Goal: Information Seeking & Learning: Find specific fact

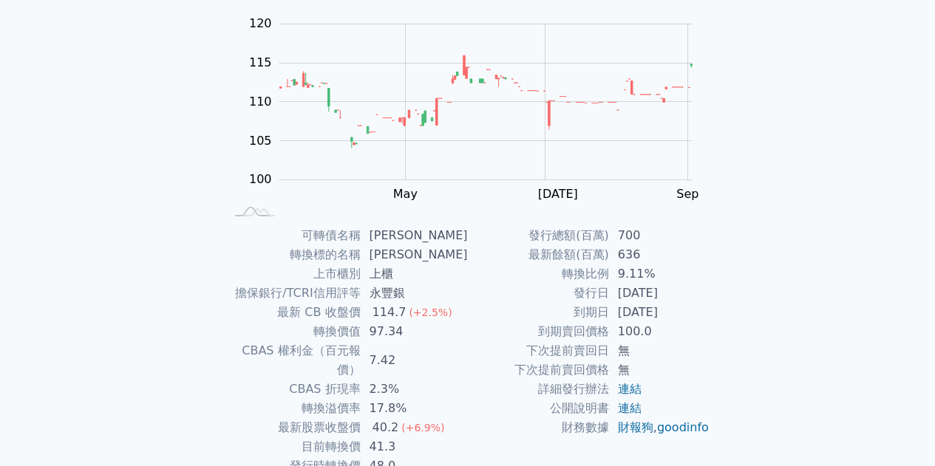
scroll to position [217, 0]
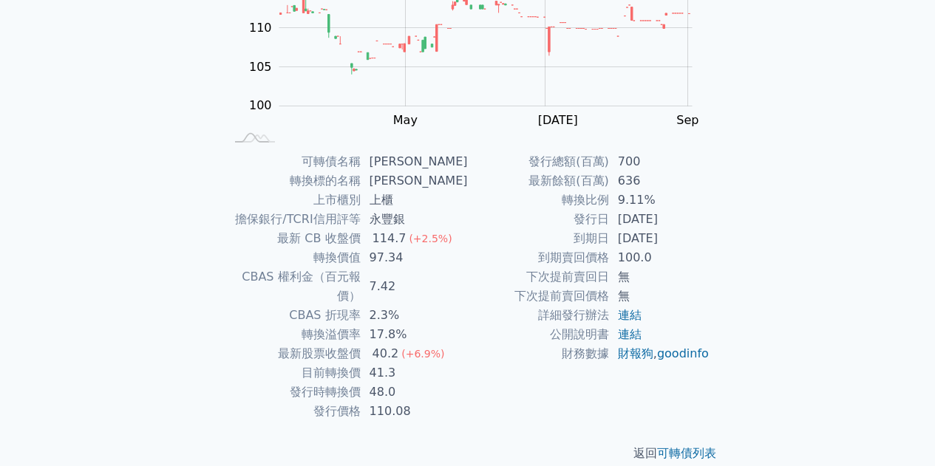
drag, startPoint x: 308, startPoint y: 358, endPoint x: 420, endPoint y: 362, distance: 112.4
click at [420, 364] on tr "目前轉換價 41.3" at bounding box center [346, 373] width 242 height 19
click at [420, 364] on td "41.3" at bounding box center [414, 373] width 107 height 19
drag, startPoint x: 417, startPoint y: 357, endPoint x: 305, endPoint y: 348, distance: 112.0
click at [305, 364] on tr "目前轉換價 41.3" at bounding box center [346, 373] width 242 height 19
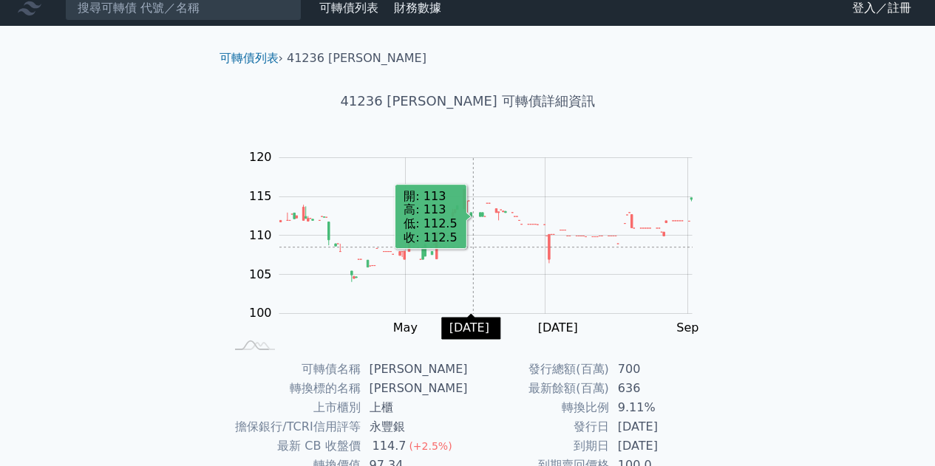
scroll to position [0, 0]
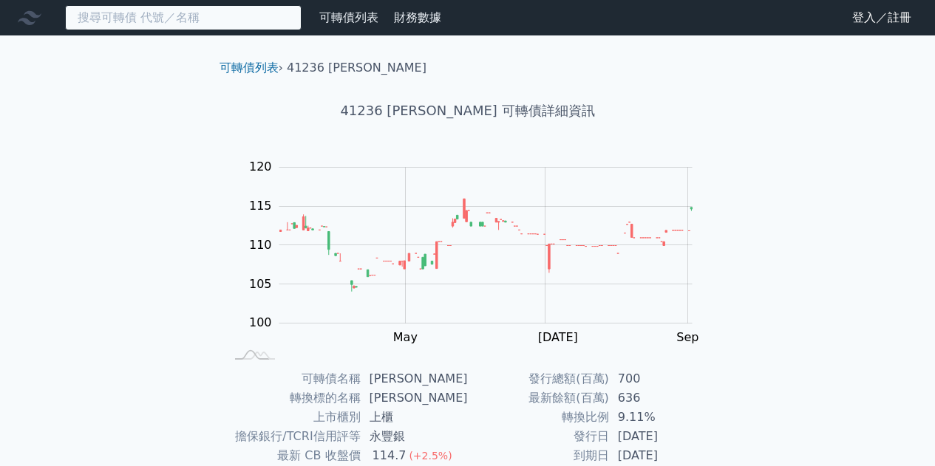
click at [246, 19] on input at bounding box center [183, 17] width 237 height 25
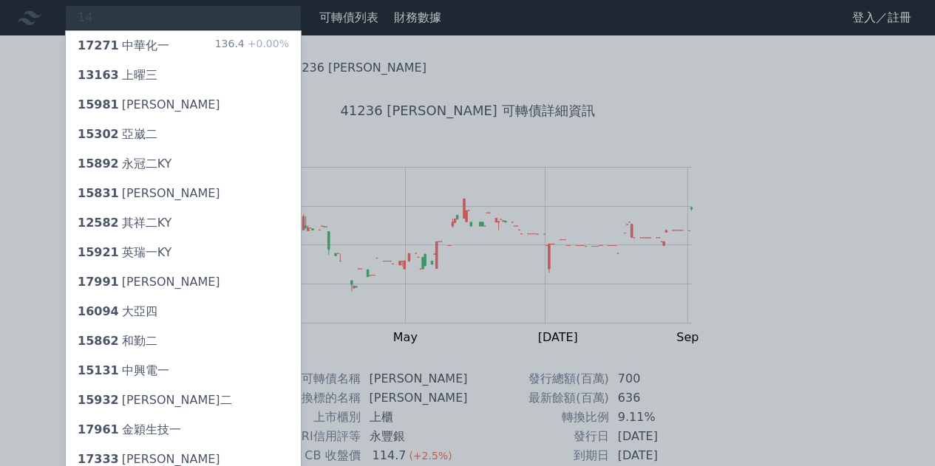
click at [234, 27] on div at bounding box center [467, 233] width 935 height 466
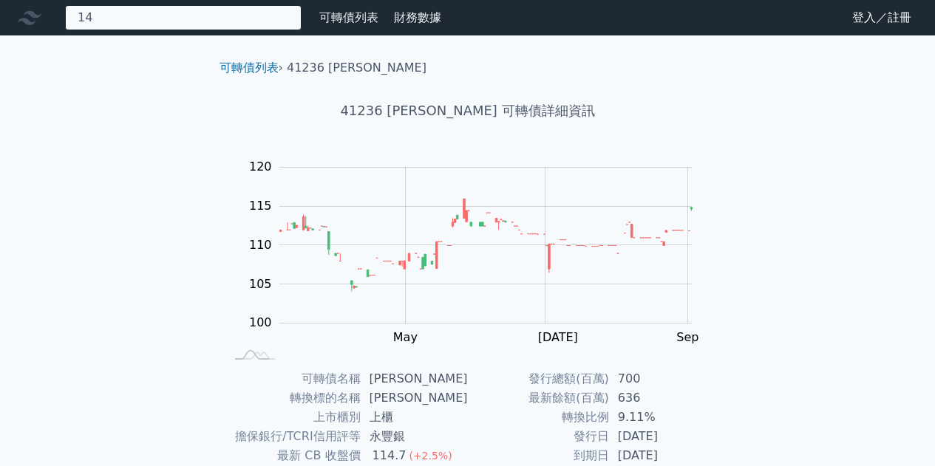
drag, startPoint x: 232, startPoint y: 27, endPoint x: 0, endPoint y: 24, distance: 232.1
click at [0, 24] on div "14 14721 三洋實業一 14423 名[PERSON_NAME] 14361 華友聯一 14362 華友聯二 327.0 +0.00% 14742 弘裕…" at bounding box center [223, 17] width 447 height 25
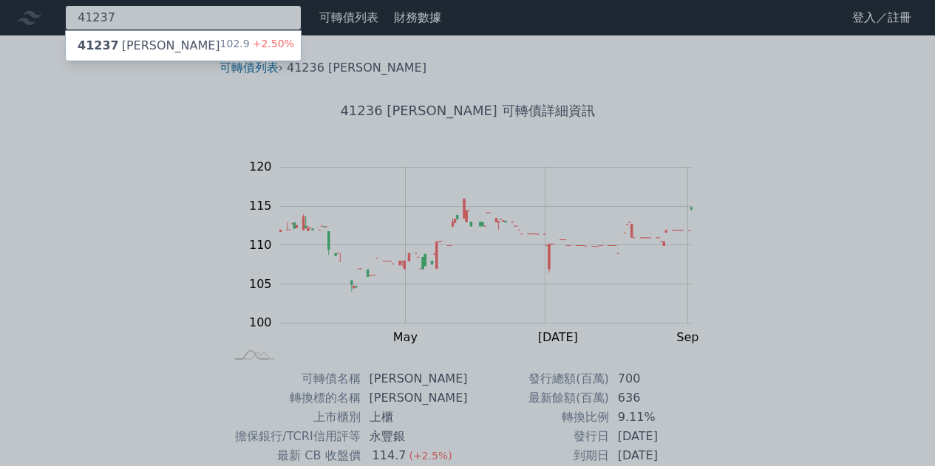
type input "41237"
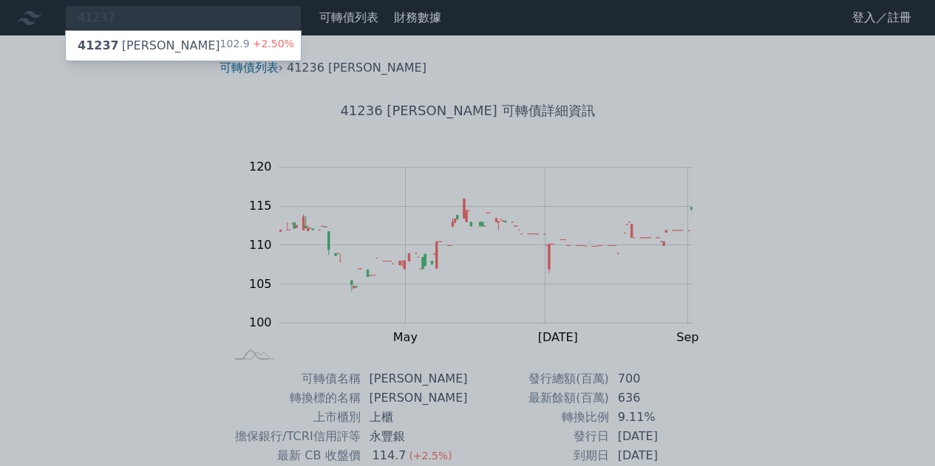
click at [143, 52] on div "41237 [PERSON_NAME]" at bounding box center [149, 46] width 143 height 18
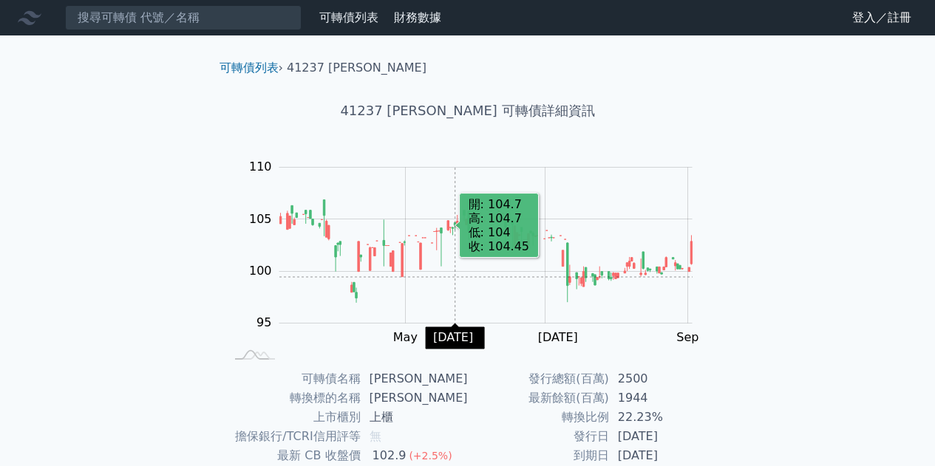
scroll to position [74, 0]
